Goal: Check status

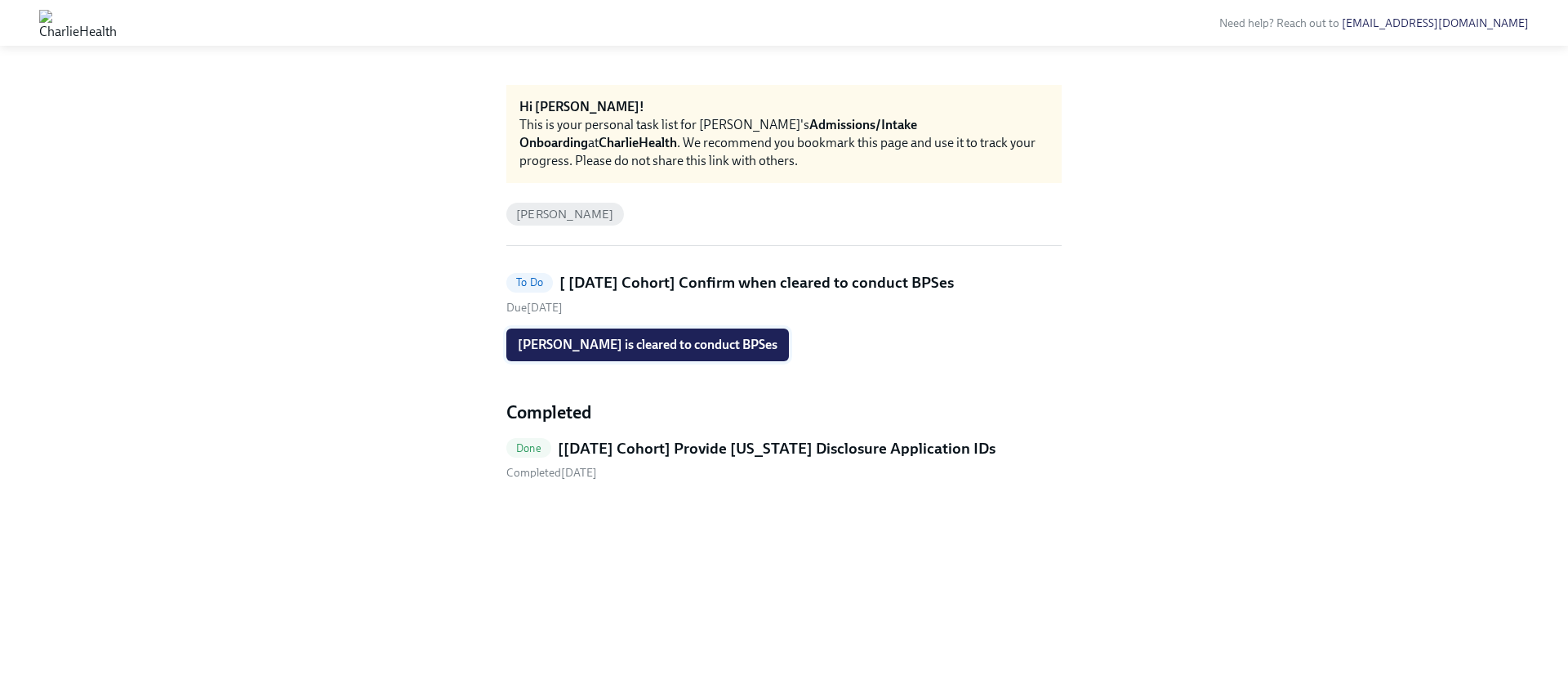
click at [656, 339] on span "[PERSON_NAME] is cleared to conduct BPSes" at bounding box center [647, 344] width 260 height 16
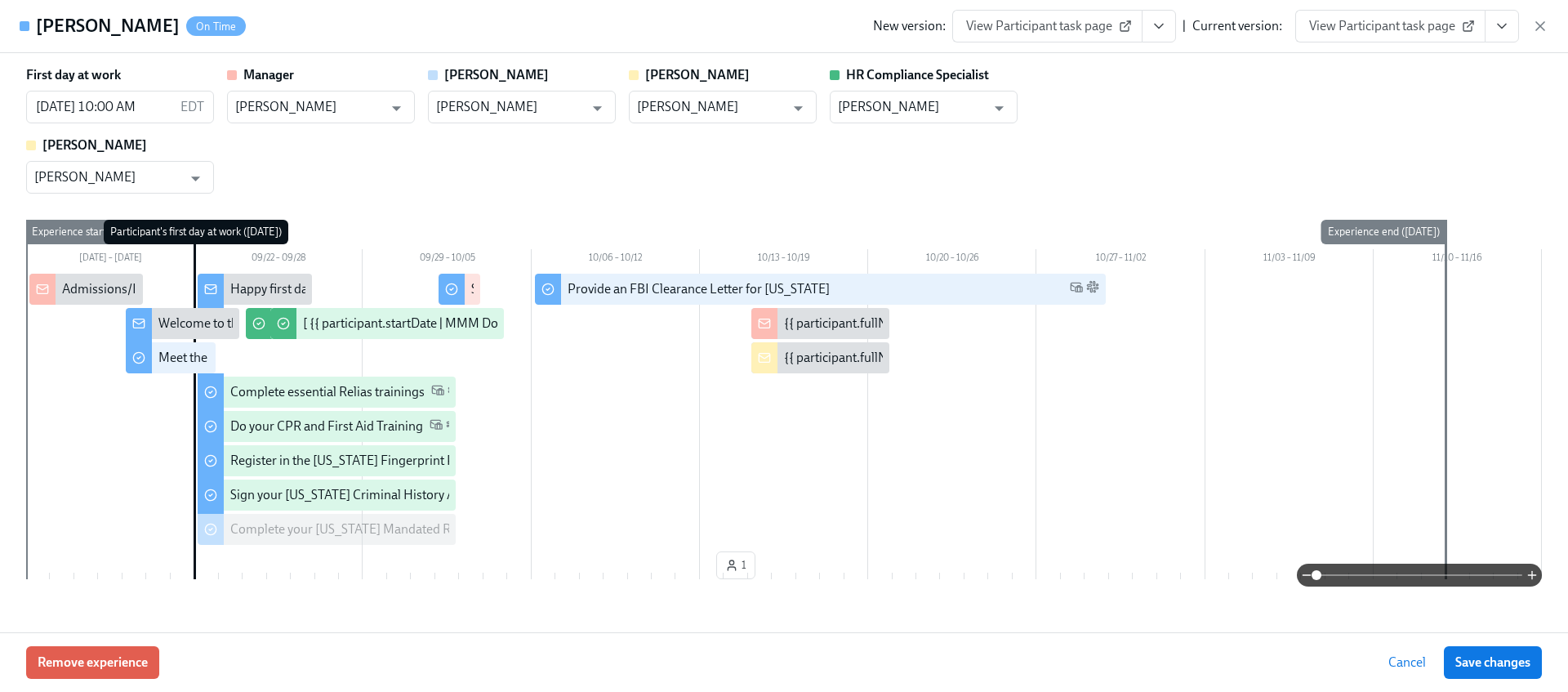
scroll to position [197, 0]
